Goal: Task Accomplishment & Management: Use online tool/utility

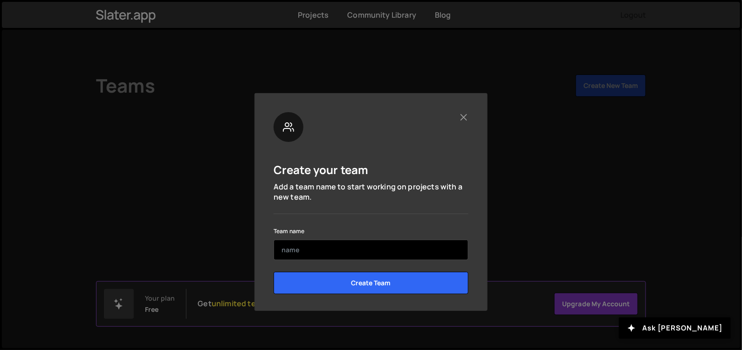
click at [340, 245] on input "text" at bounding box center [370, 250] width 195 height 20
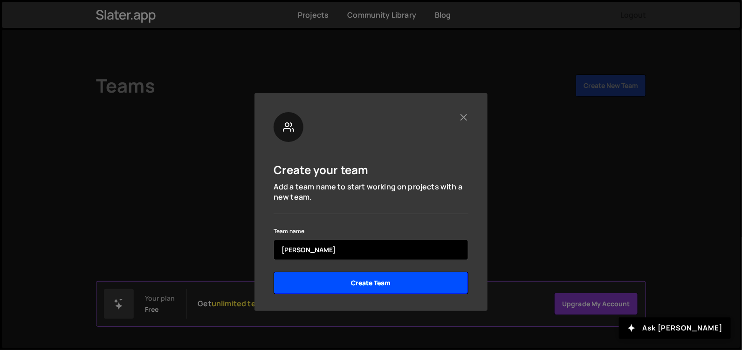
type input "sergio"
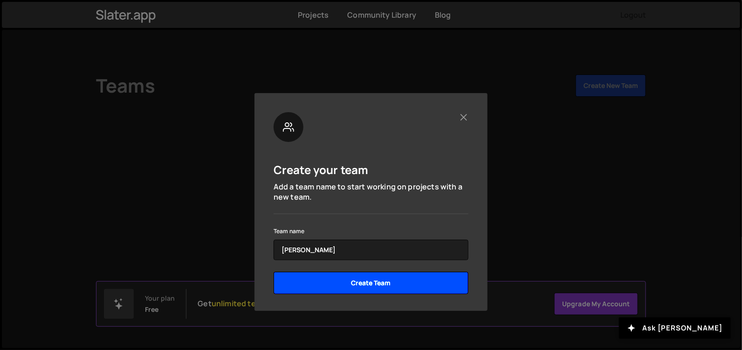
click at [335, 276] on input "Create Team" at bounding box center [370, 283] width 195 height 22
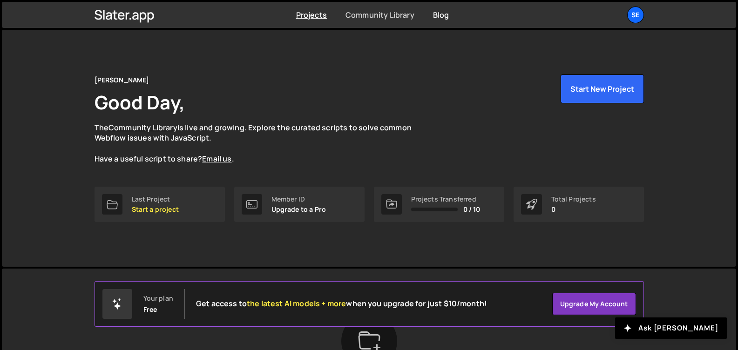
click at [389, 16] on link "Community Library" at bounding box center [380, 15] width 69 height 10
click at [613, 98] on button "Start New Project" at bounding box center [602, 89] width 83 height 29
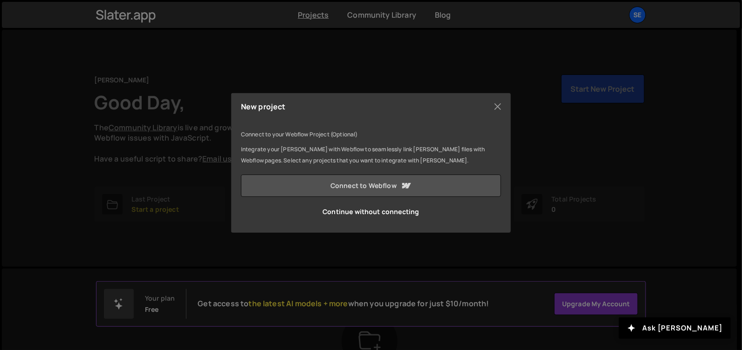
click at [415, 184] on link "Connect to Webflow" at bounding box center [371, 186] width 260 height 22
